Goal: Navigation & Orientation: Find specific page/section

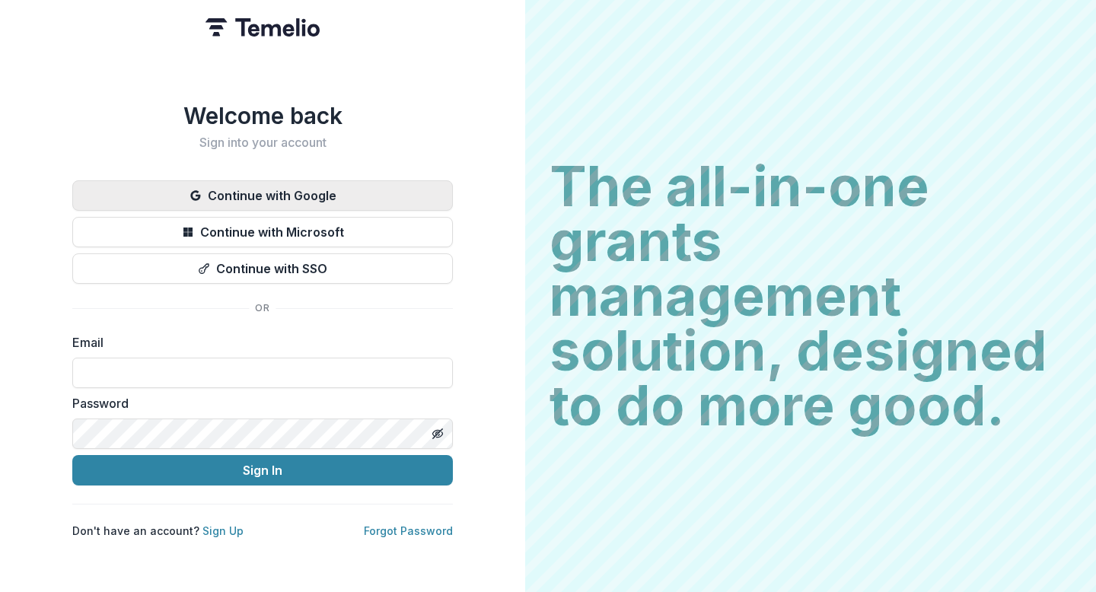
click at [325, 190] on button "Continue with Google" at bounding box center [262, 195] width 380 height 30
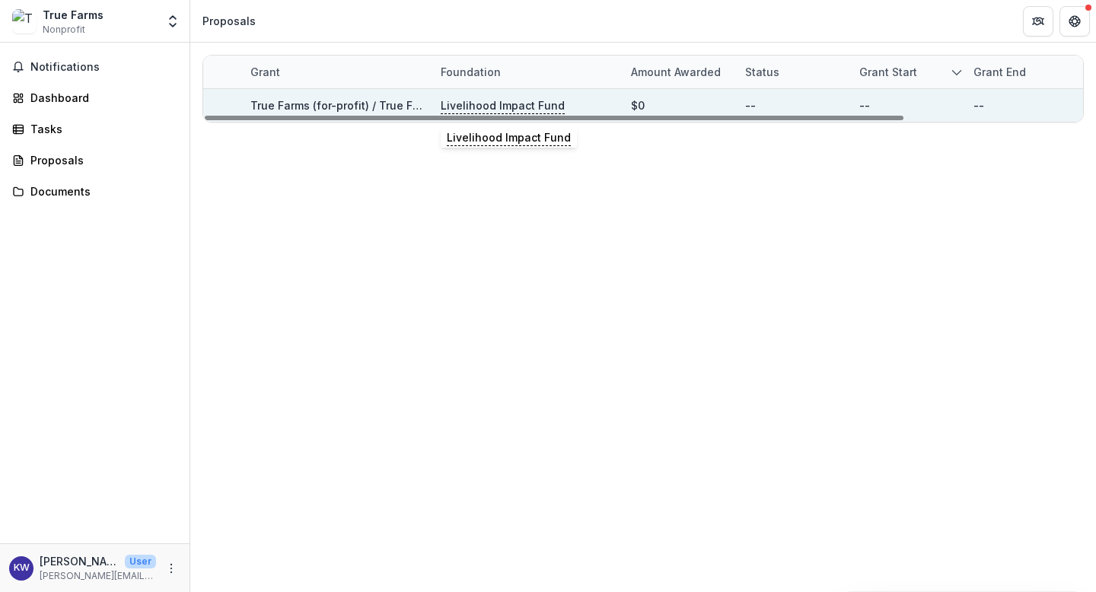
click at [508, 103] on p "Livelihood Impact Fund" at bounding box center [503, 105] width 124 height 17
click at [332, 97] on div "True Farms (for-profit) / True Farmer (non-profit) - 2025 - New Lead" at bounding box center [336, 105] width 172 height 16
click at [305, 101] on link "True Farms (for-profit) / True Farmer (non-profit) - 2025 - New Lead" at bounding box center [430, 105] width 361 height 13
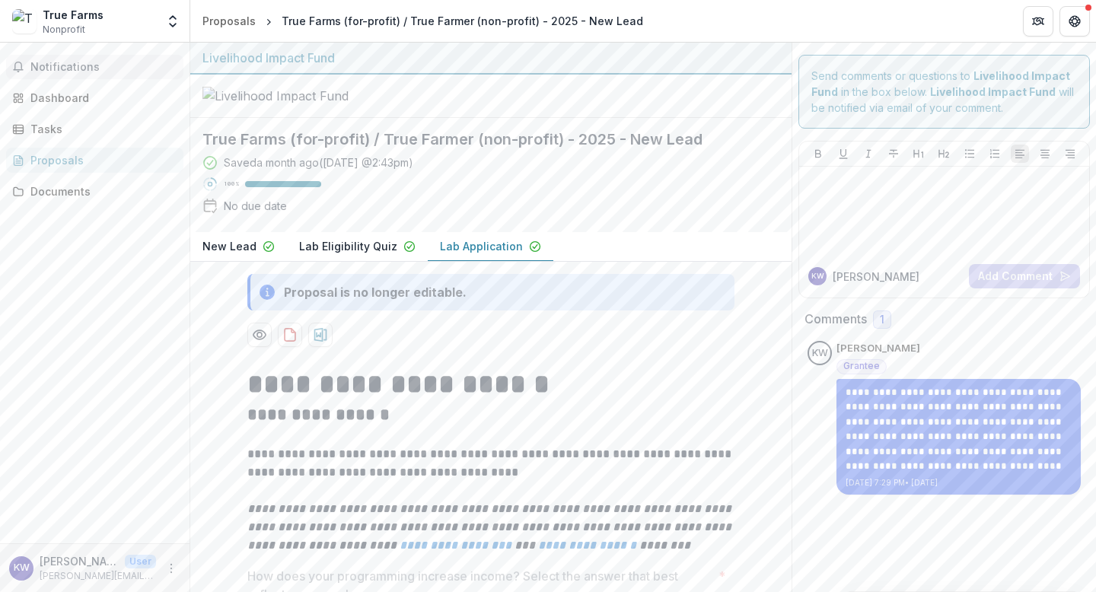
click at [81, 73] on button "Notifications" at bounding box center [94, 67] width 177 height 24
click at [97, 95] on div "Dashboard" at bounding box center [100, 98] width 141 height 16
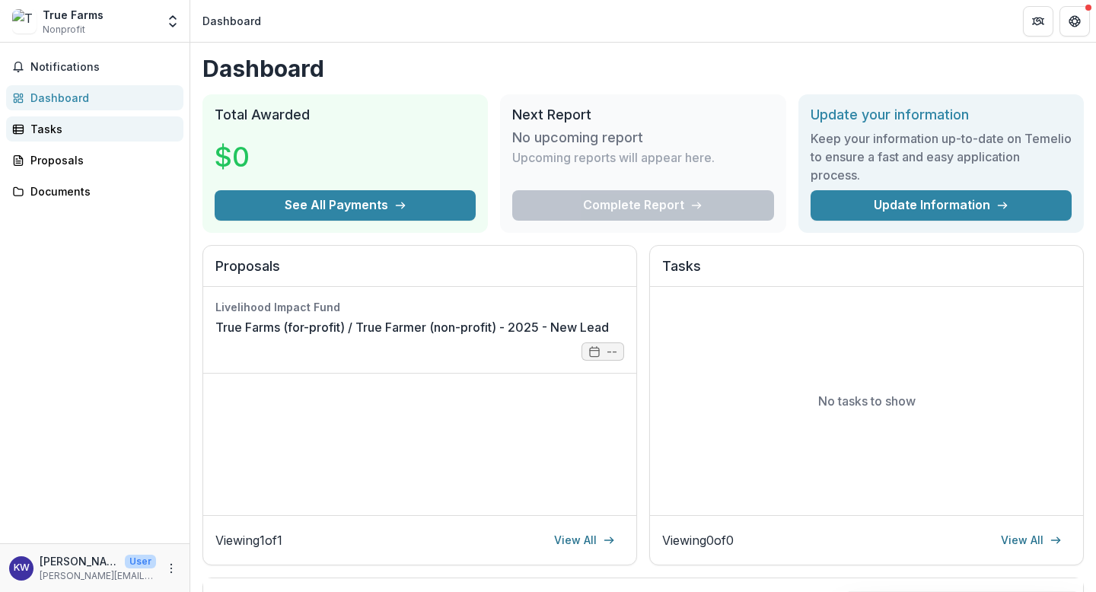
click at [110, 122] on div "Tasks" at bounding box center [100, 129] width 141 height 16
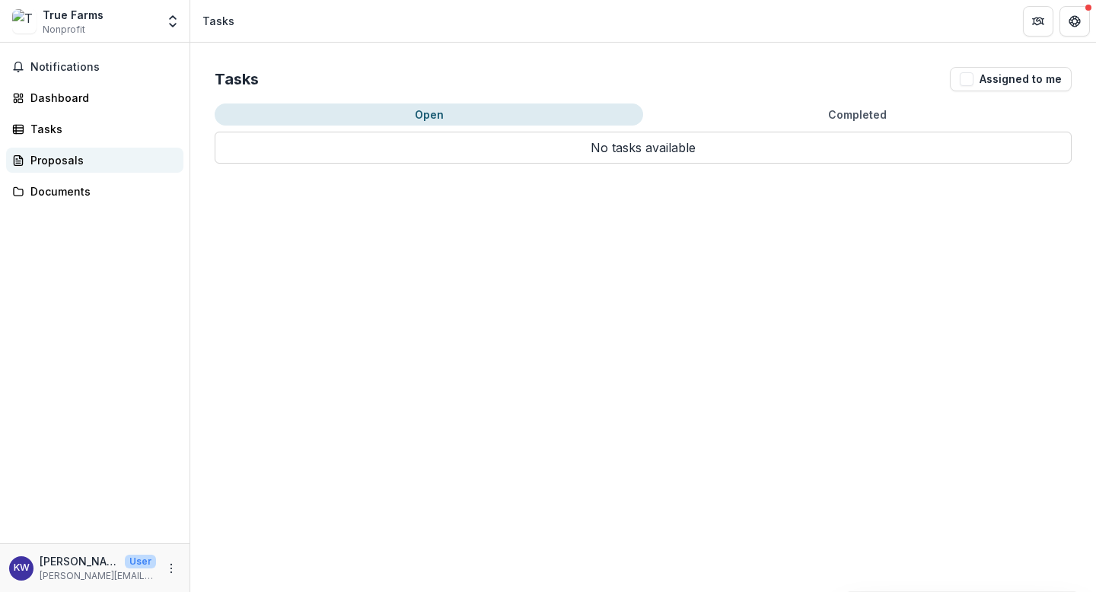
click at [75, 156] on div "Proposals" at bounding box center [100, 160] width 141 height 16
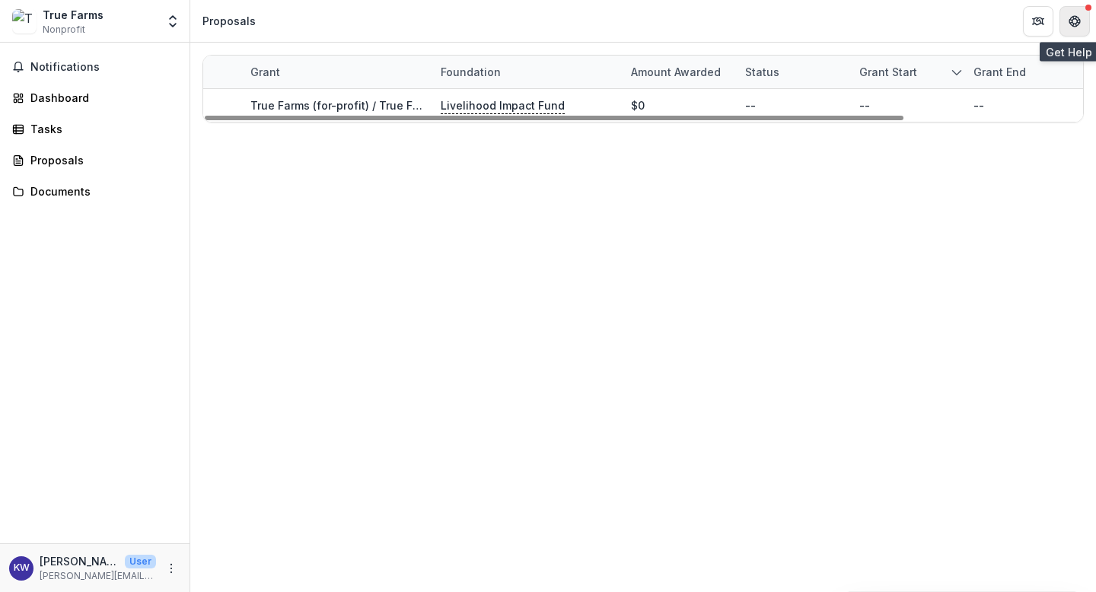
click at [1082, 21] on button "Get Help" at bounding box center [1074, 21] width 30 height 30
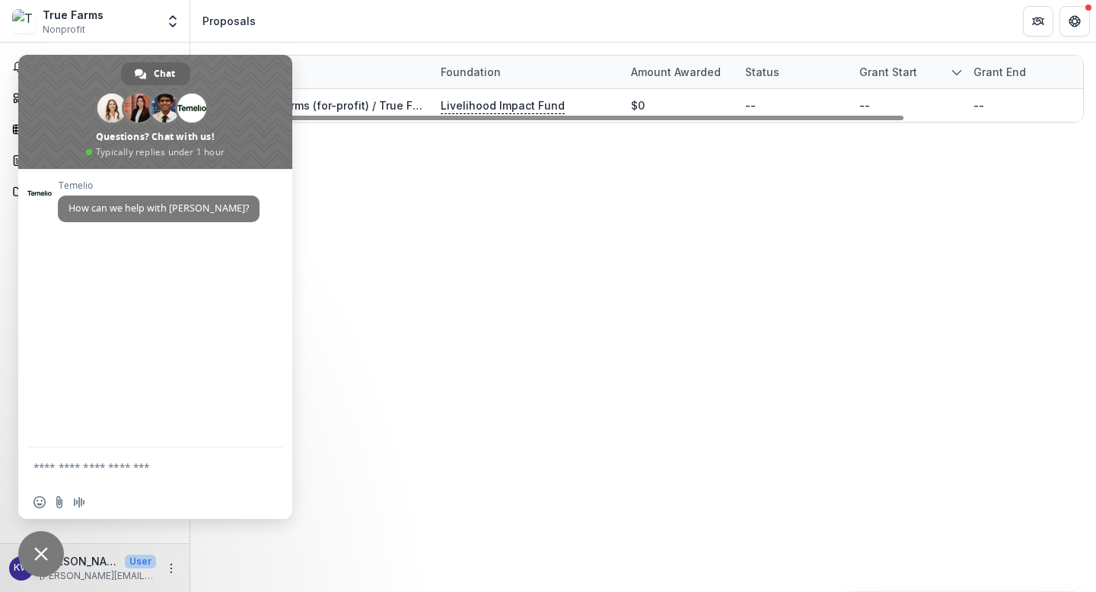
click at [388, 161] on div "Grant Foundation Amount awarded Status Grant start Grant end Due Date Report Du…" at bounding box center [643, 317] width 906 height 549
click at [42, 557] on span "Close chat" at bounding box center [41, 554] width 14 height 14
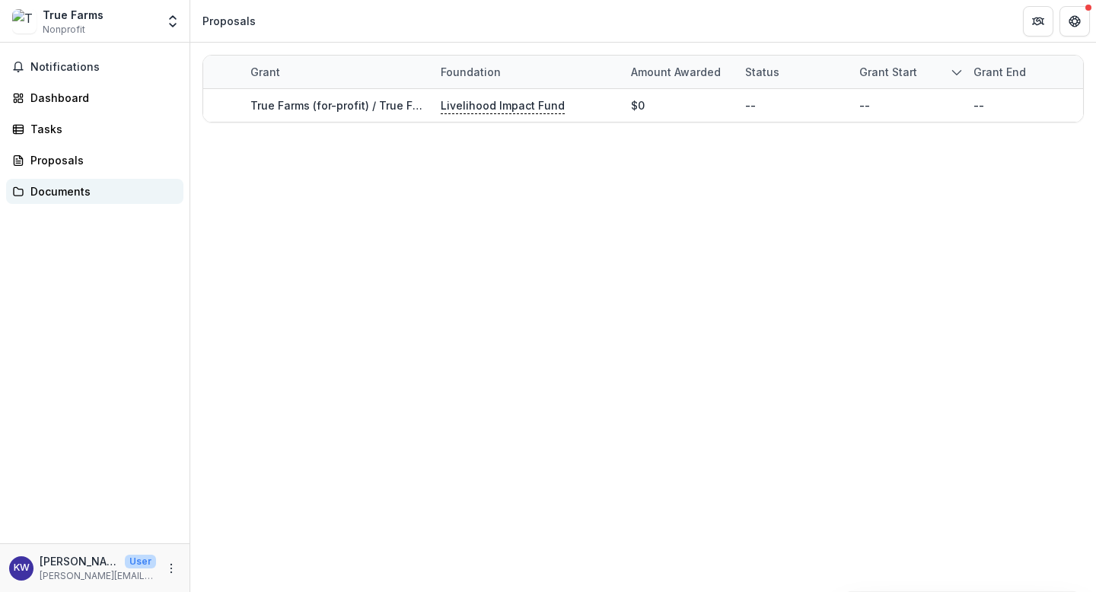
click at [100, 194] on div "Documents" at bounding box center [100, 191] width 141 height 16
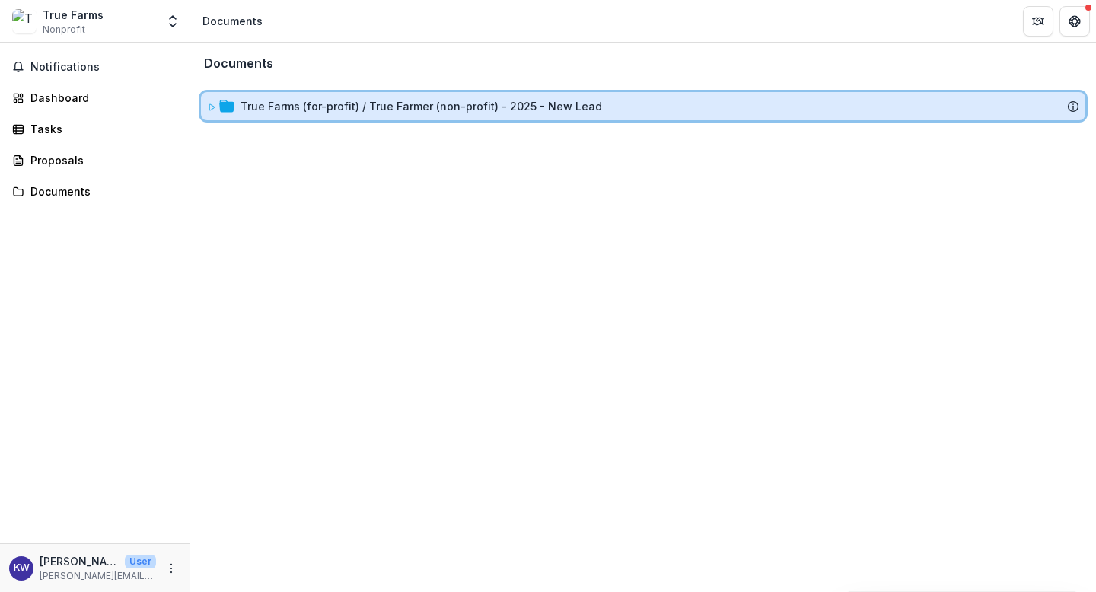
click at [209, 109] on icon at bounding box center [211, 107] width 9 height 9
